Goal: Information Seeking & Learning: Learn about a topic

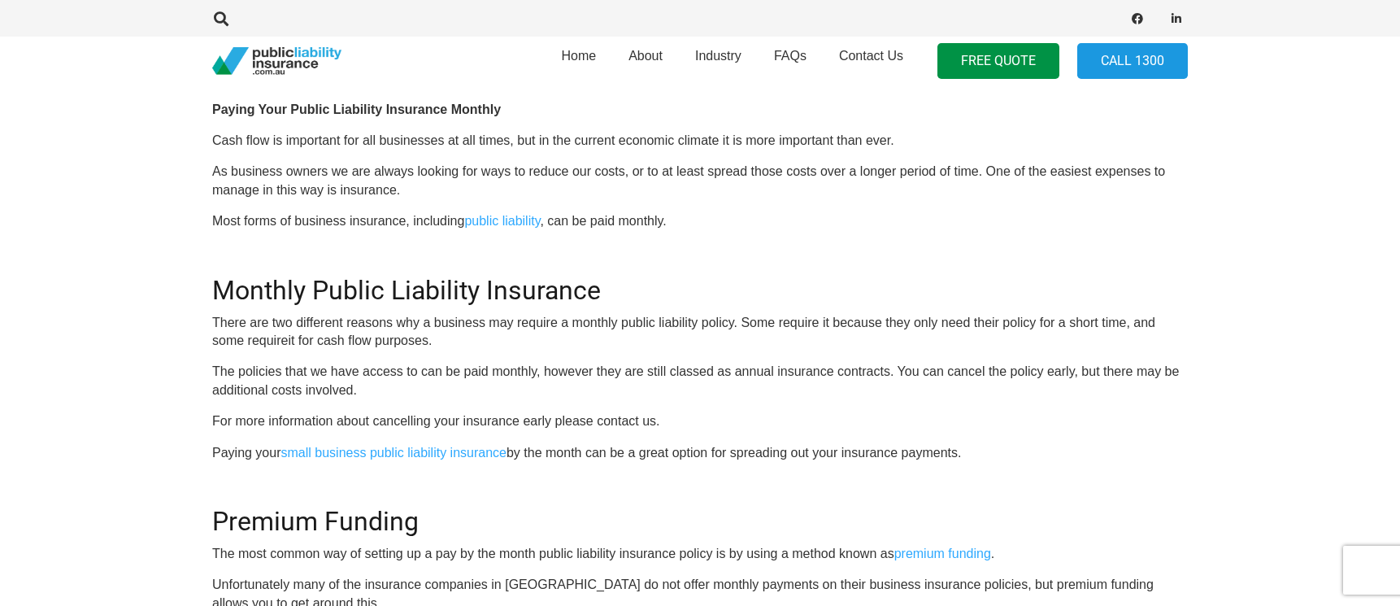
scroll to position [325, 0]
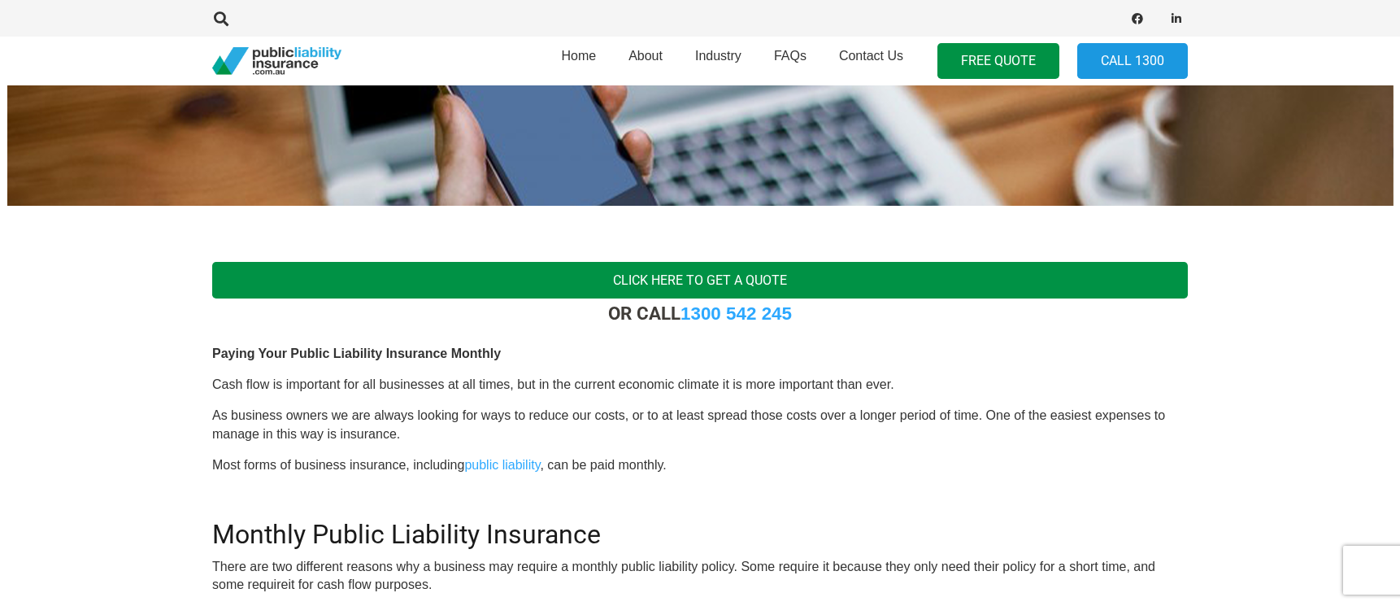
click at [663, 277] on link "Click here to get a quote" at bounding box center [699, 280] width 975 height 37
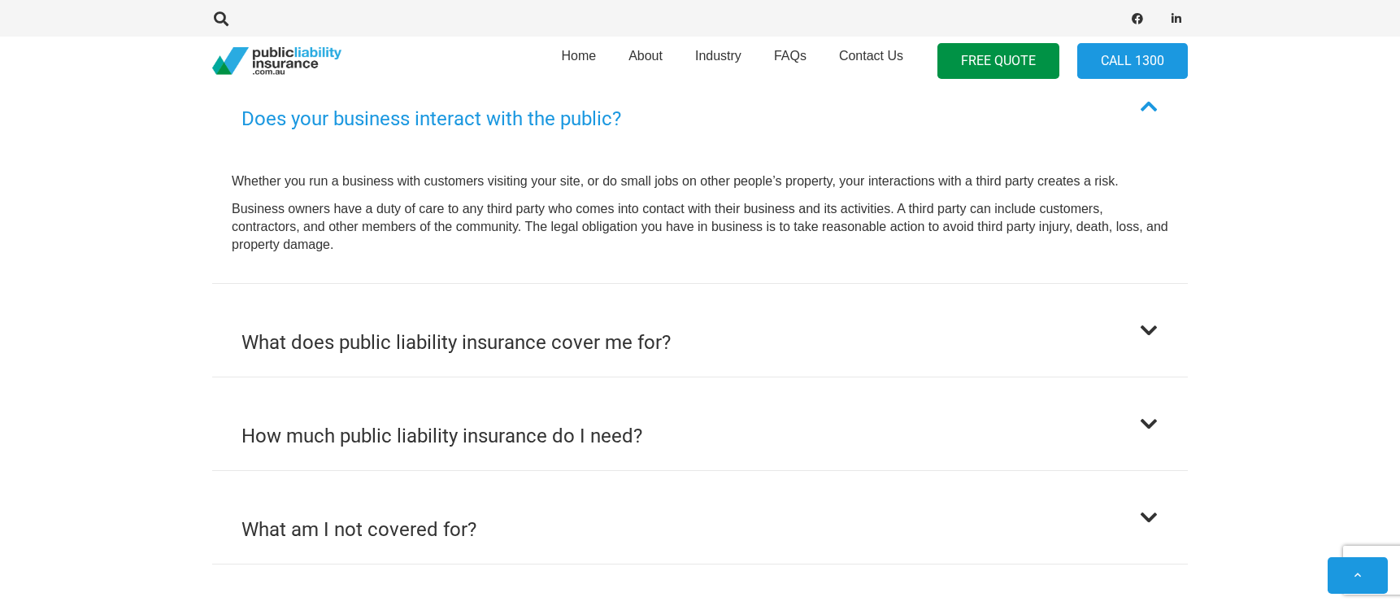
scroll to position [1138, 0]
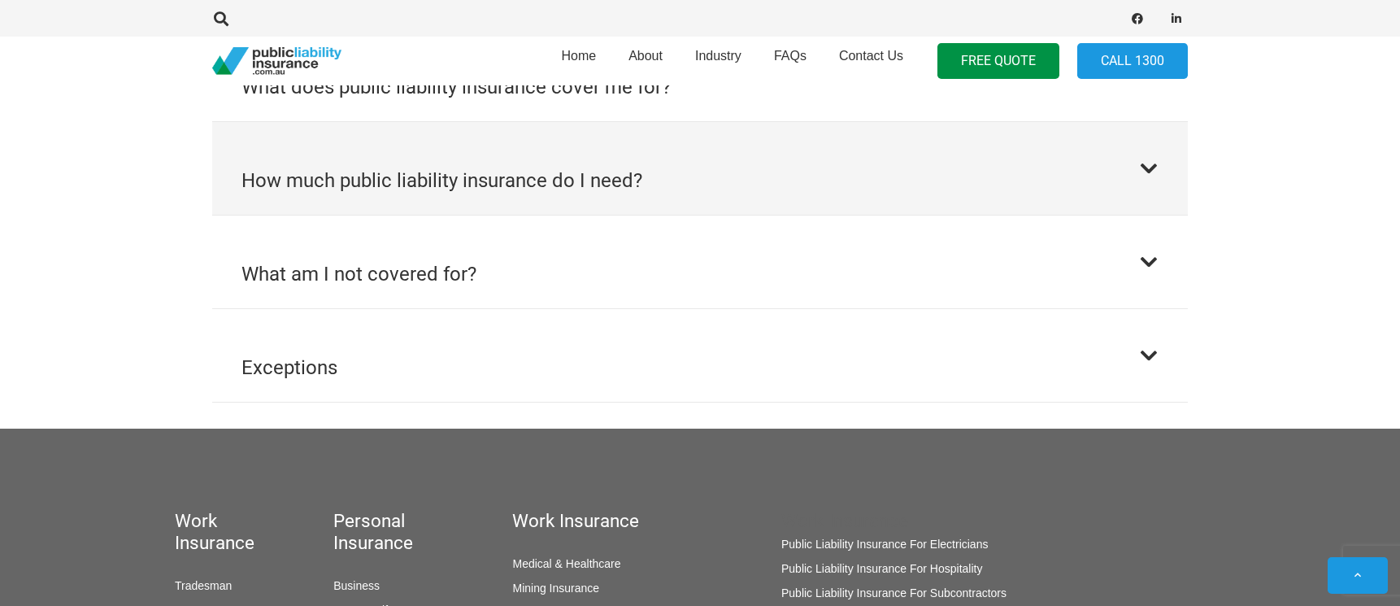
click at [588, 184] on h2 "How much public liability insurance do I need?" at bounding box center [441, 180] width 401 height 29
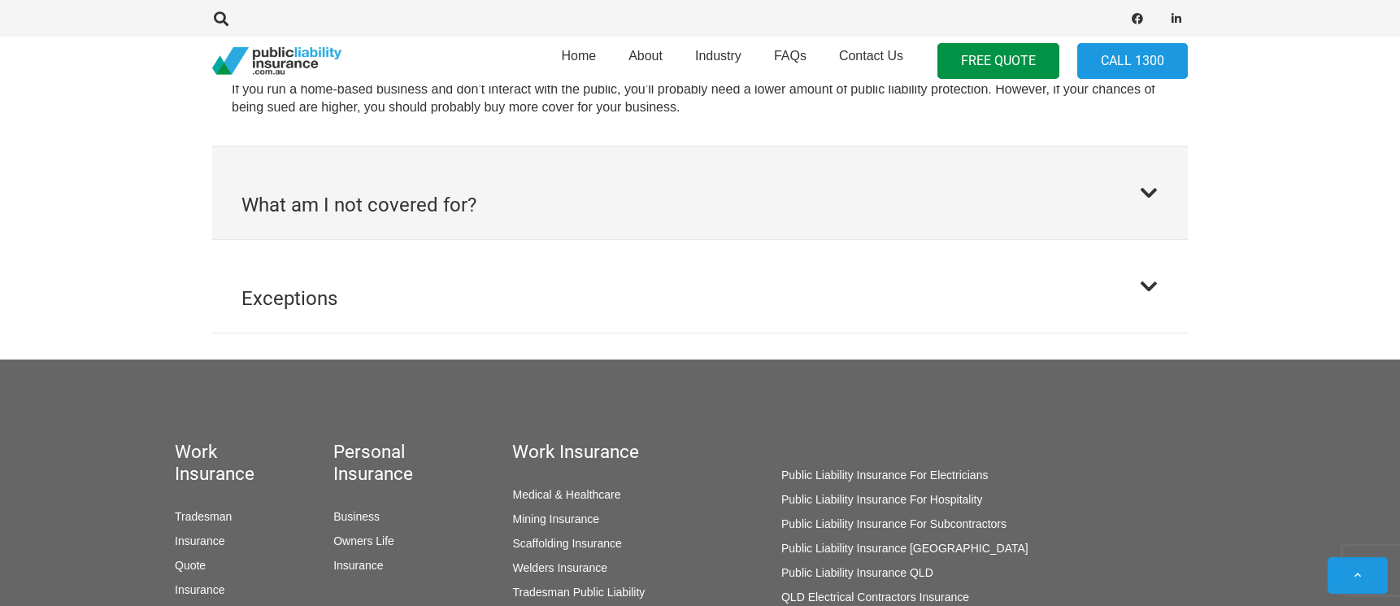
click at [508, 215] on button "What am I not covered for?" at bounding box center [699, 192] width 975 height 93
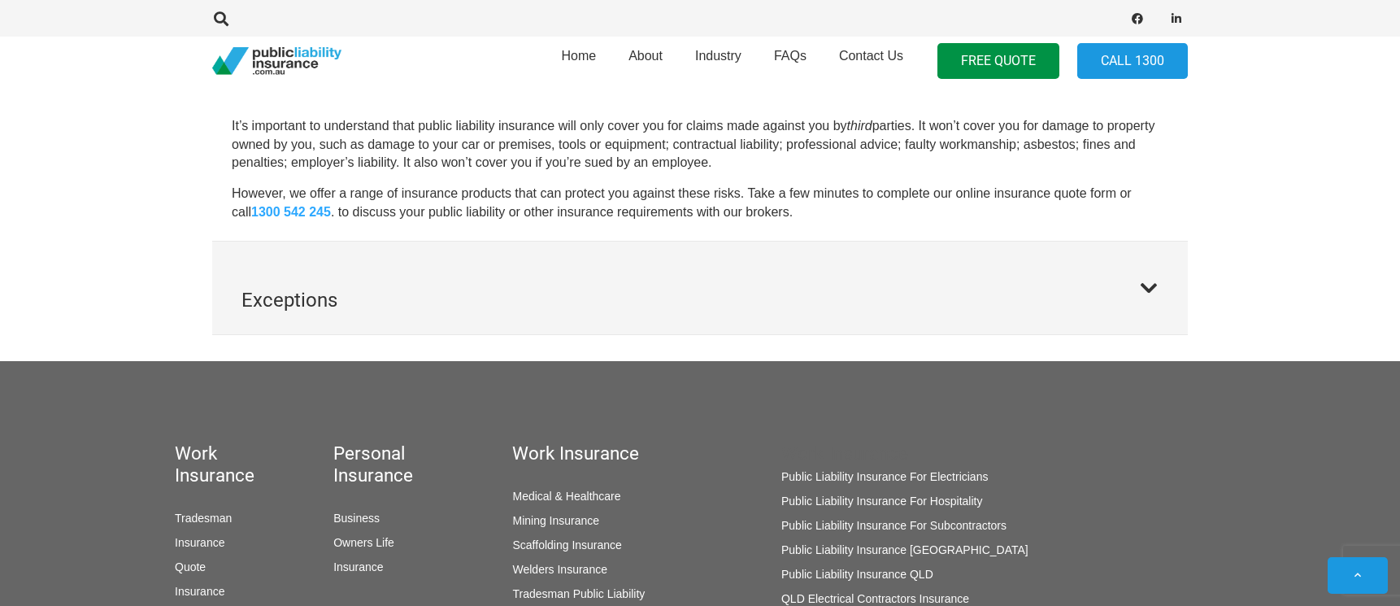
click at [516, 255] on button "Exceptions" at bounding box center [699, 287] width 975 height 93
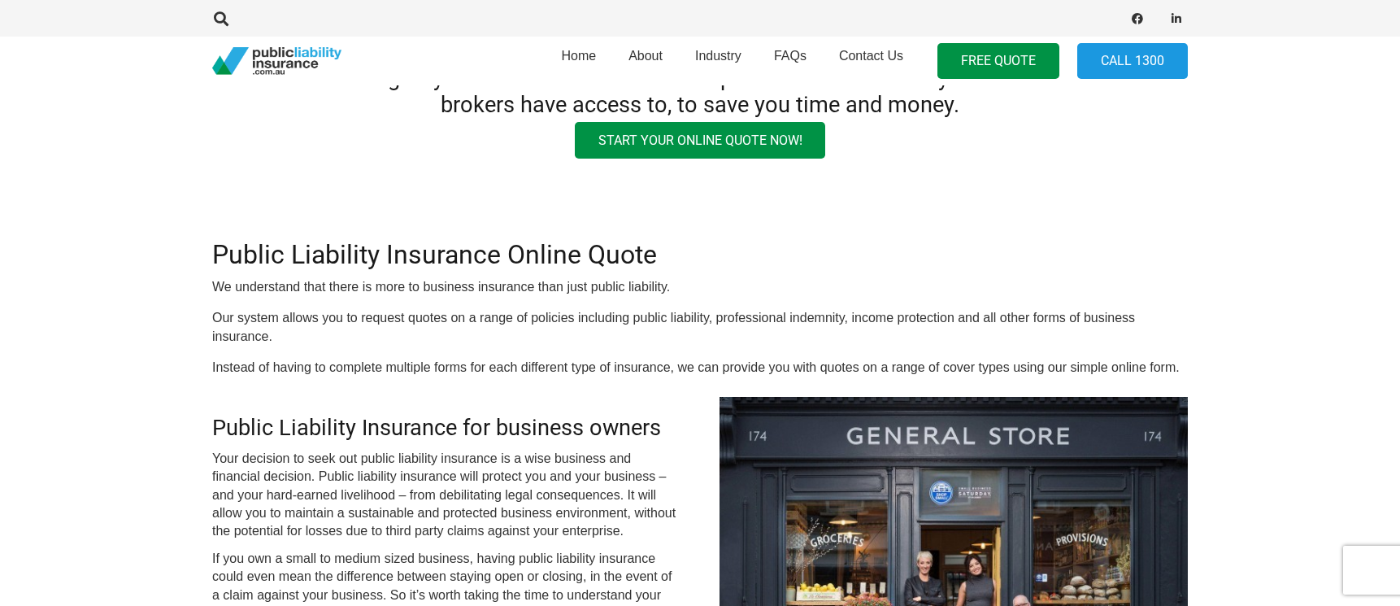
scroll to position [0, 0]
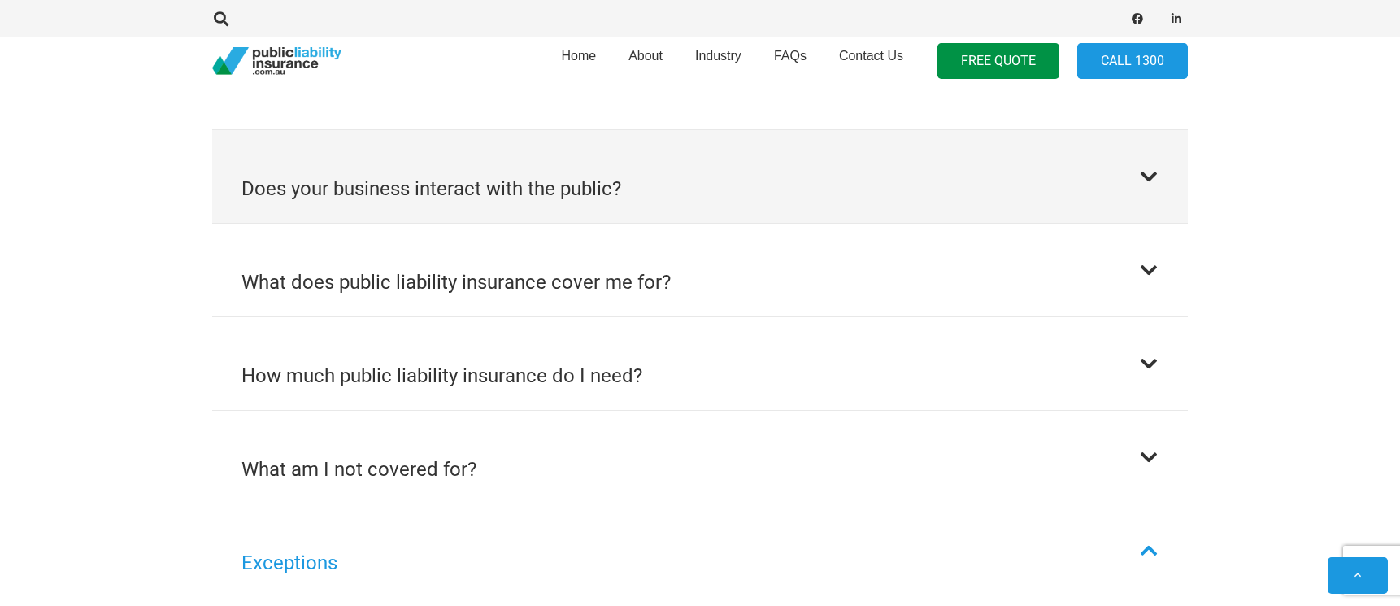
click at [438, 211] on button "Does your business interact with the public?" at bounding box center [699, 176] width 975 height 93
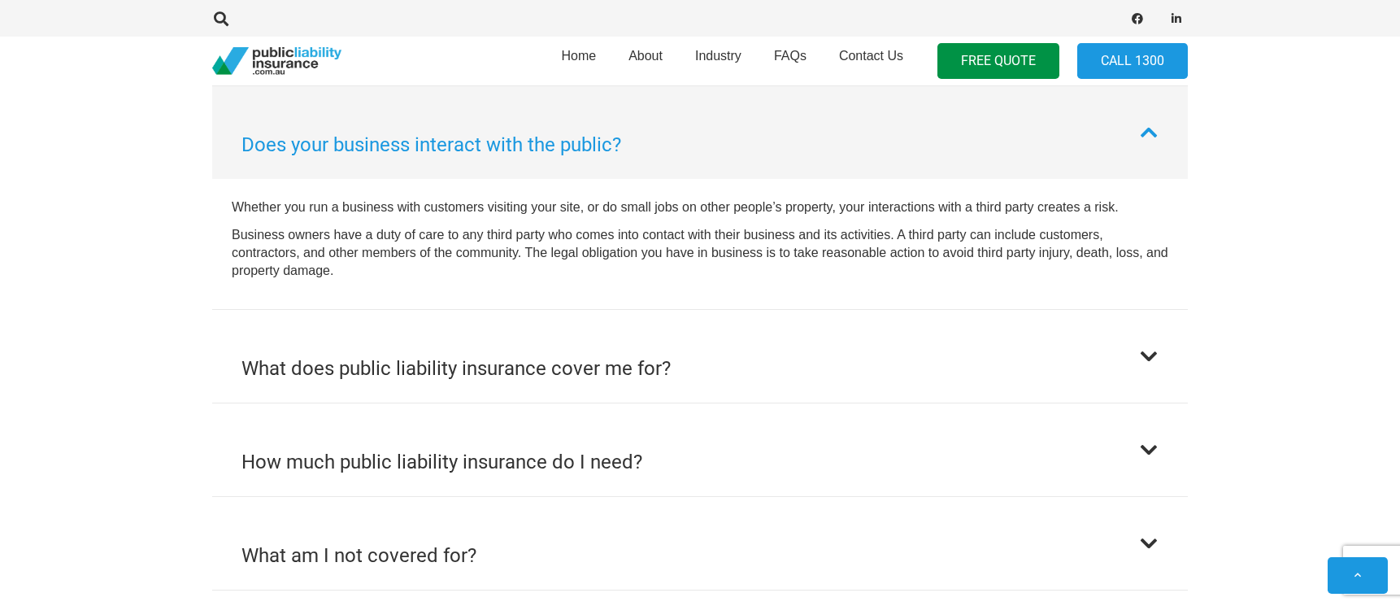
scroll to position [858, 0]
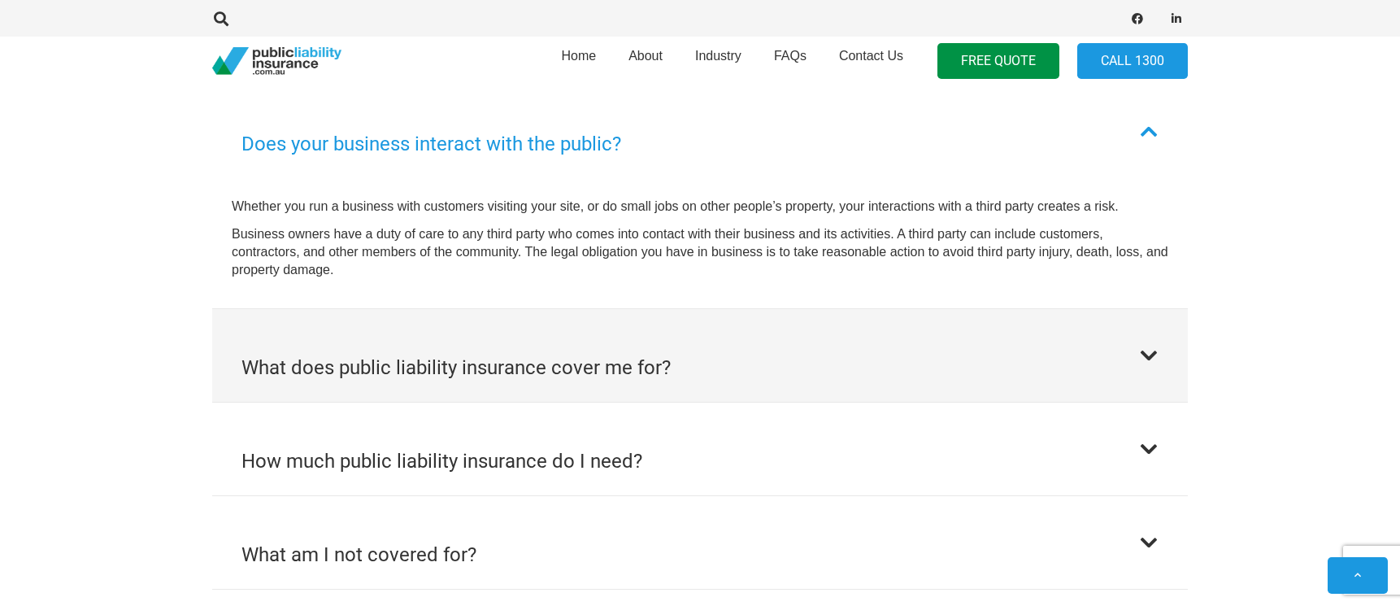
click at [419, 358] on h2 "What does public liability insurance cover me for?" at bounding box center [455, 367] width 429 height 29
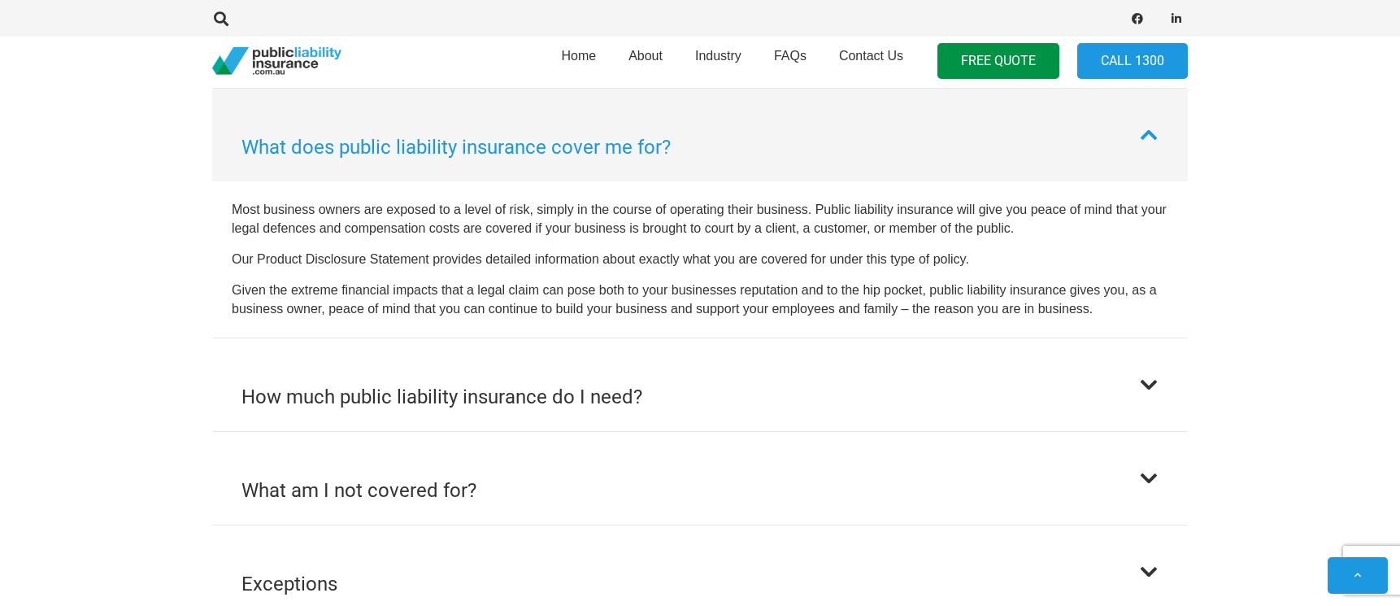
scroll to position [951, 0]
